Goal: Transaction & Acquisition: Purchase product/service

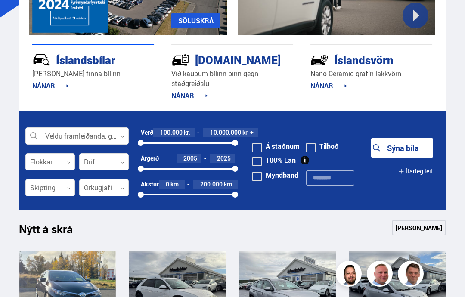
click at [121, 134] on div at bounding box center [76, 136] width 103 height 17
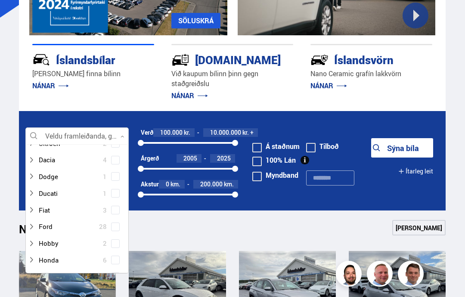
scroll to position [128, 0]
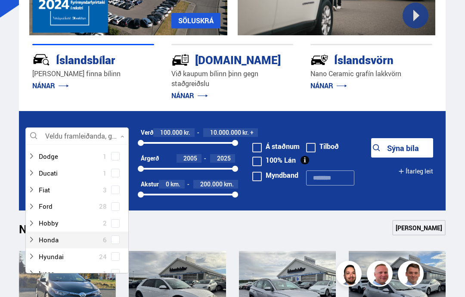
click at [62, 236] on div at bounding box center [68, 240] width 81 height 12
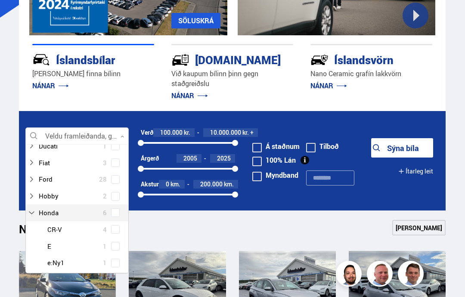
scroll to position [157, 0]
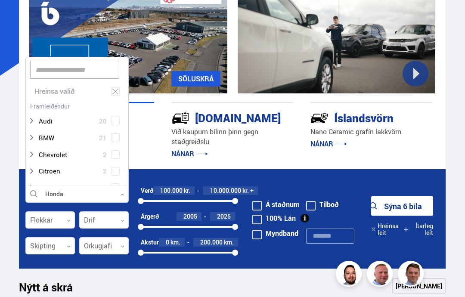
scroll to position [76, 0]
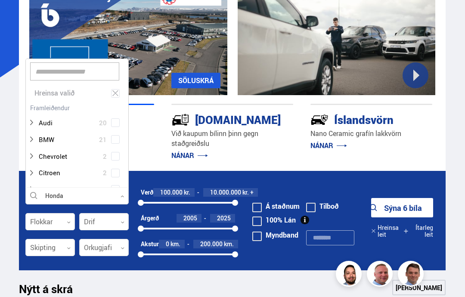
click at [66, 245] on div at bounding box center [50, 247] width 50 height 17
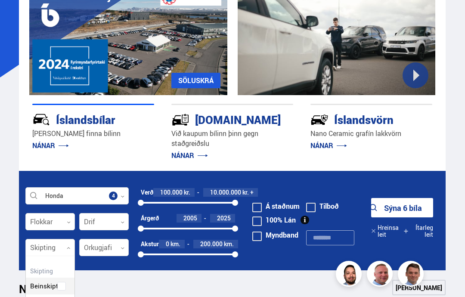
scroll to position [79, 49]
click at [60, 297] on div "Beinskipting Sjálfskipting Óskilgreint" at bounding box center [50, 296] width 49 height 63
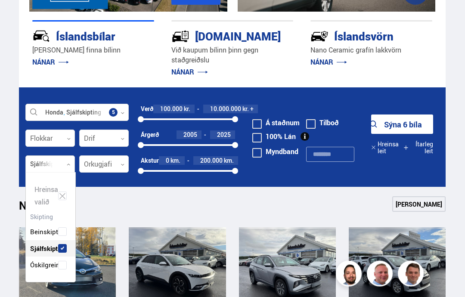
scroll to position [158, 0]
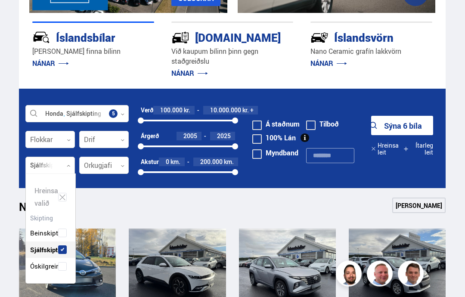
click at [415, 203] on link "[PERSON_NAME]" at bounding box center [418, 206] width 53 height 16
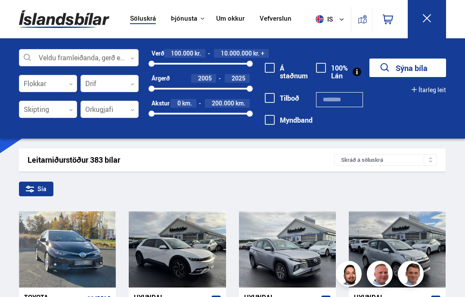
click at [132, 57] on icon at bounding box center [132, 58] width 4 height 4
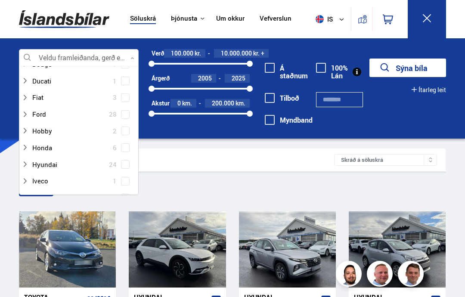
scroll to position [143, 0]
click at [58, 141] on div at bounding box center [70, 146] width 97 height 12
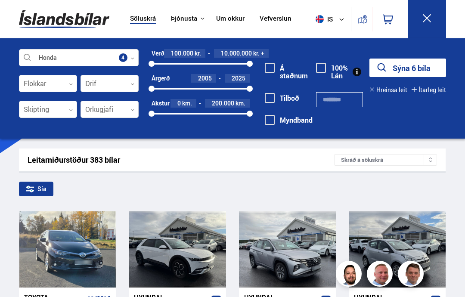
click at [68, 112] on div at bounding box center [48, 109] width 58 height 17
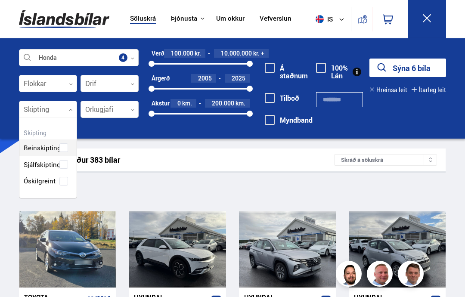
scroll to position [79, 57]
click at [59, 164] on div "Beinskipting Sjálfskipting Óskilgreint" at bounding box center [47, 158] width 57 height 63
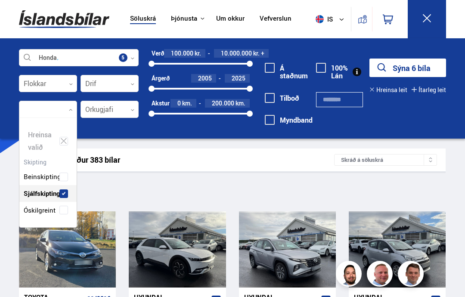
scroll to position [107, 57]
click at [411, 67] on button "Sýna 6 bíla" at bounding box center [408, 68] width 77 height 19
